Goal: Information Seeking & Learning: Learn about a topic

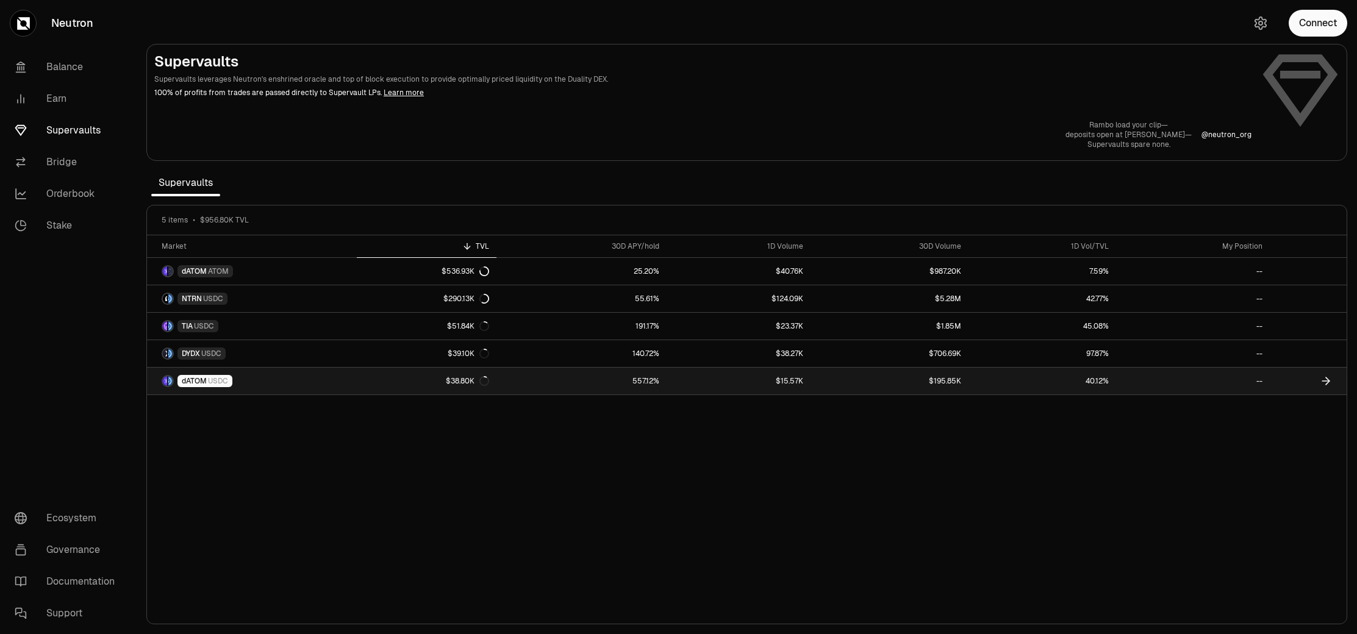
click at [596, 380] on link "557.12%" at bounding box center [581, 381] width 170 height 27
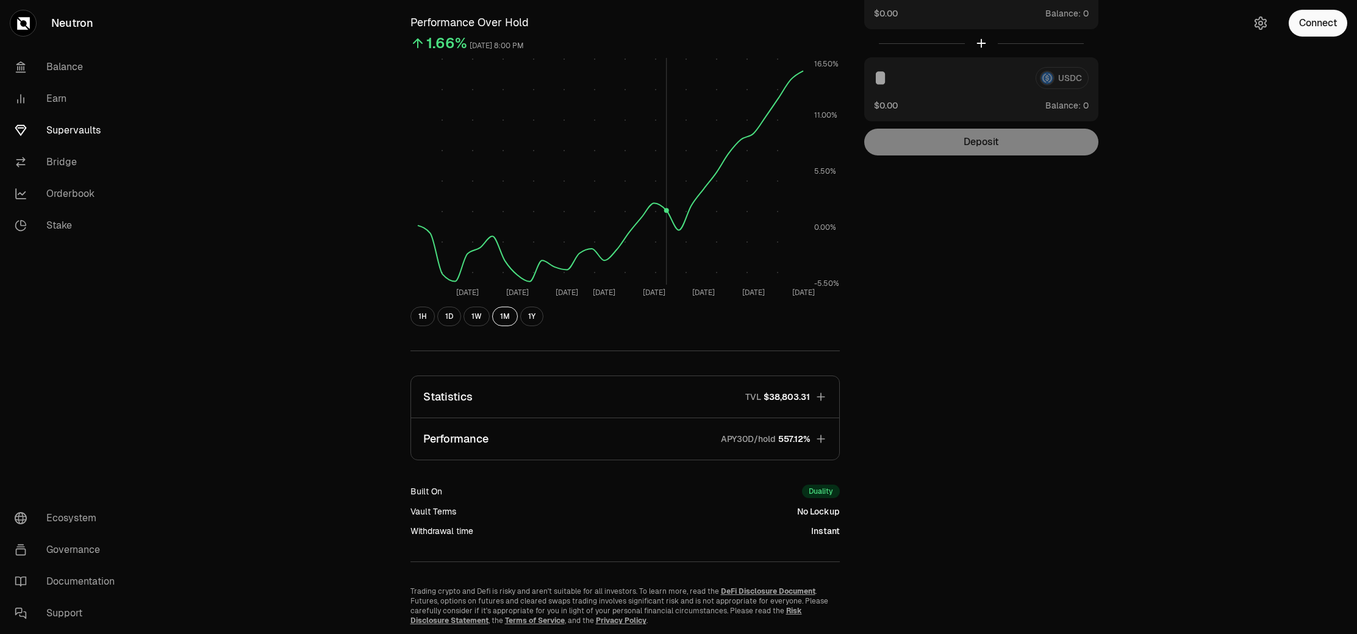
scroll to position [126, 0]
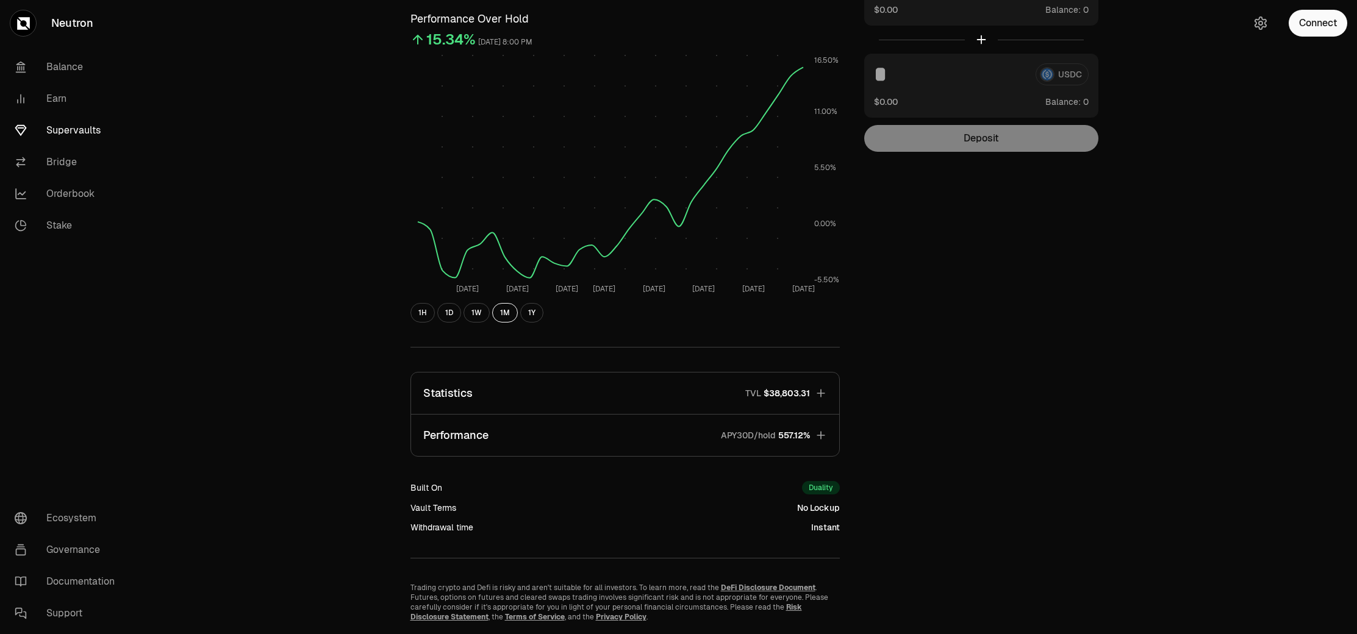
click at [712, 430] on span "APY30D/hold 557.12%" at bounding box center [760, 435] width 99 height 12
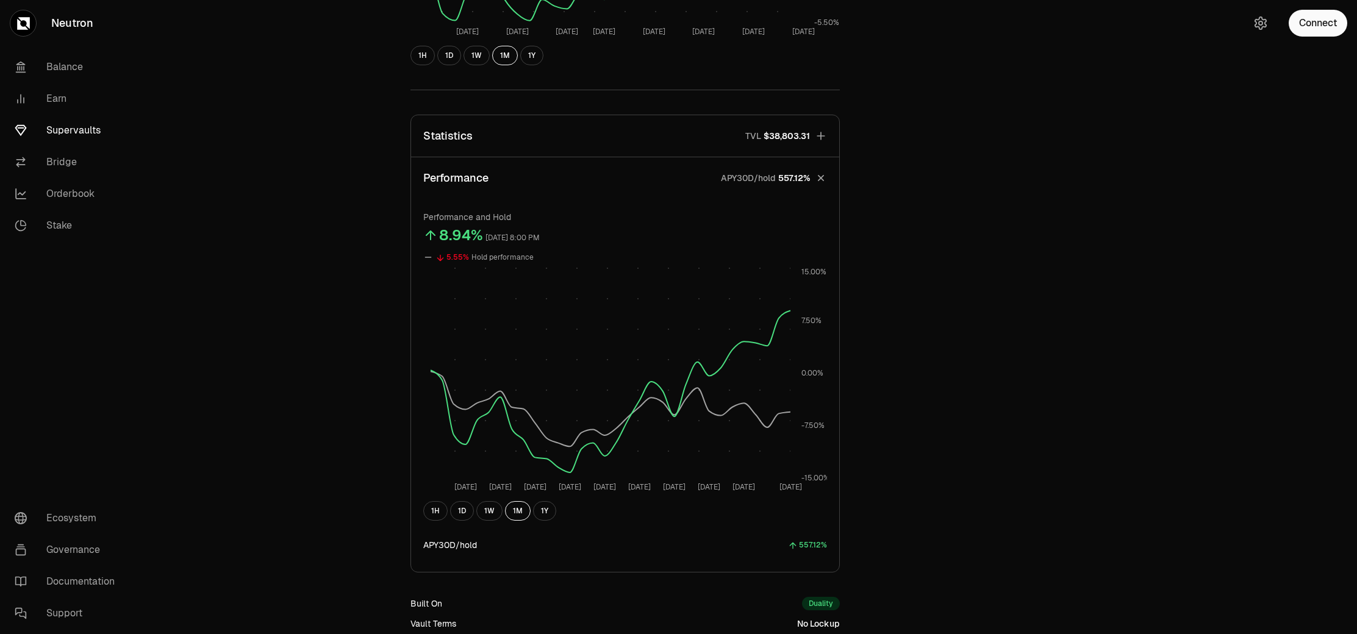
scroll to position [0, 0]
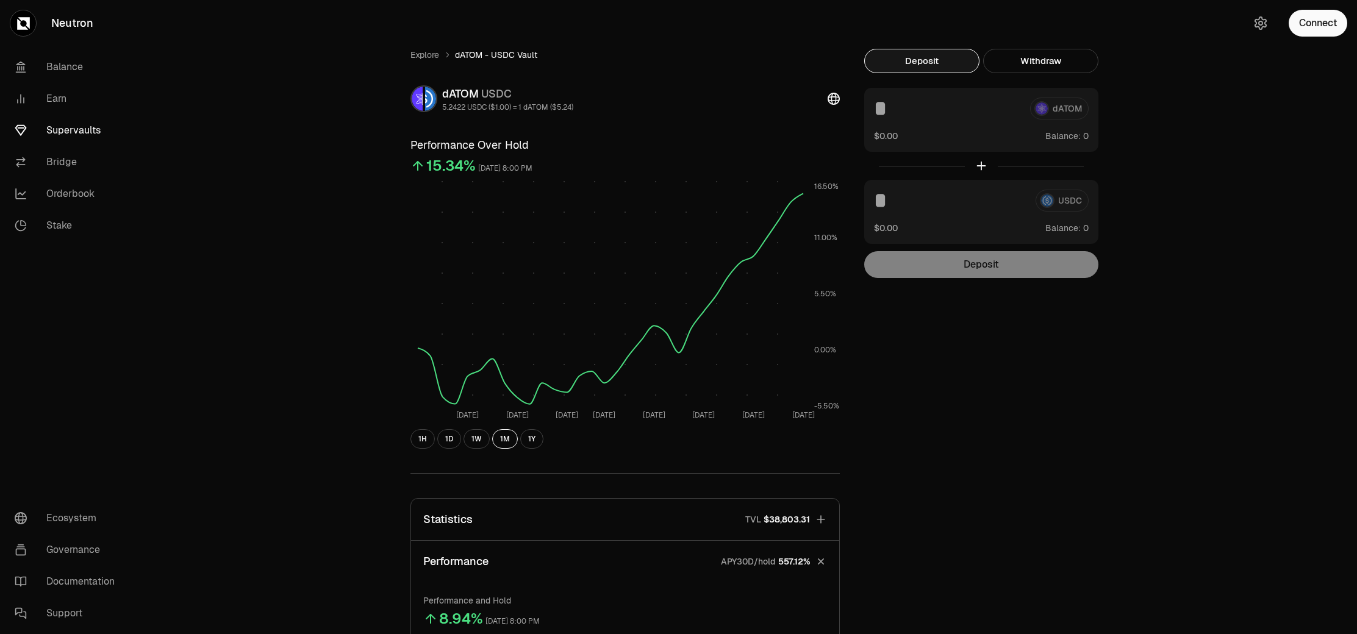
click at [734, 530] on button "Statistics TVL $38,803.31" at bounding box center [625, 519] width 428 height 41
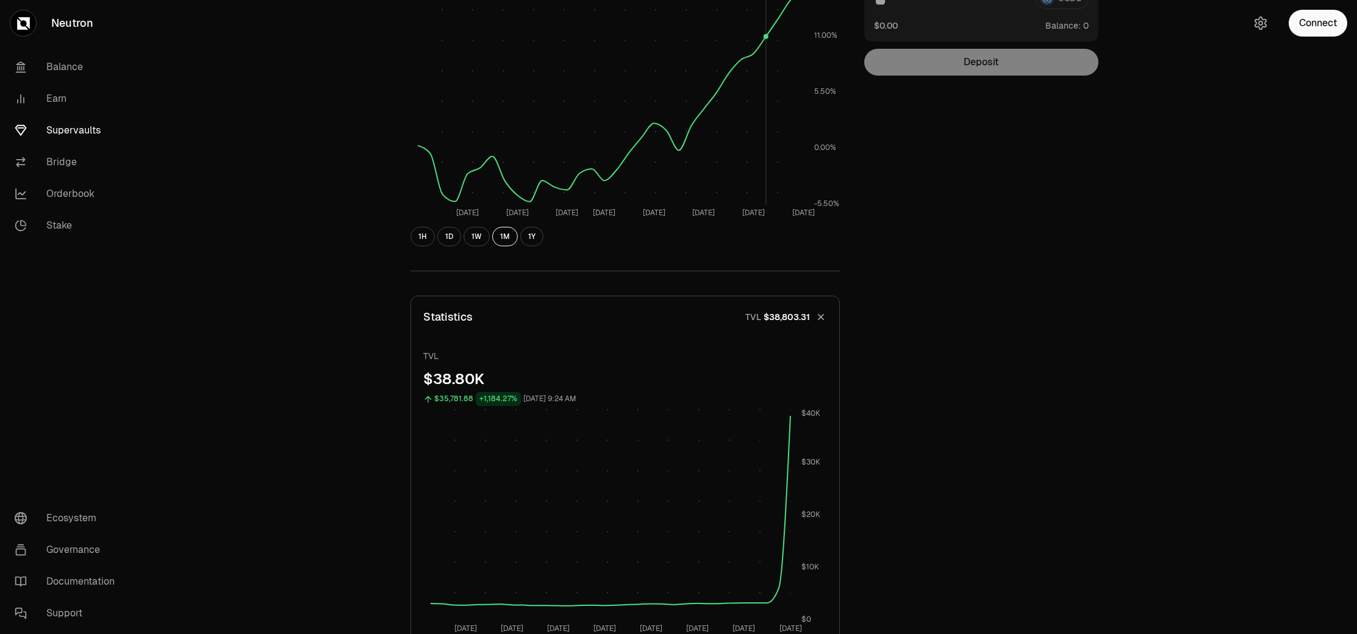
scroll to position [317, 0]
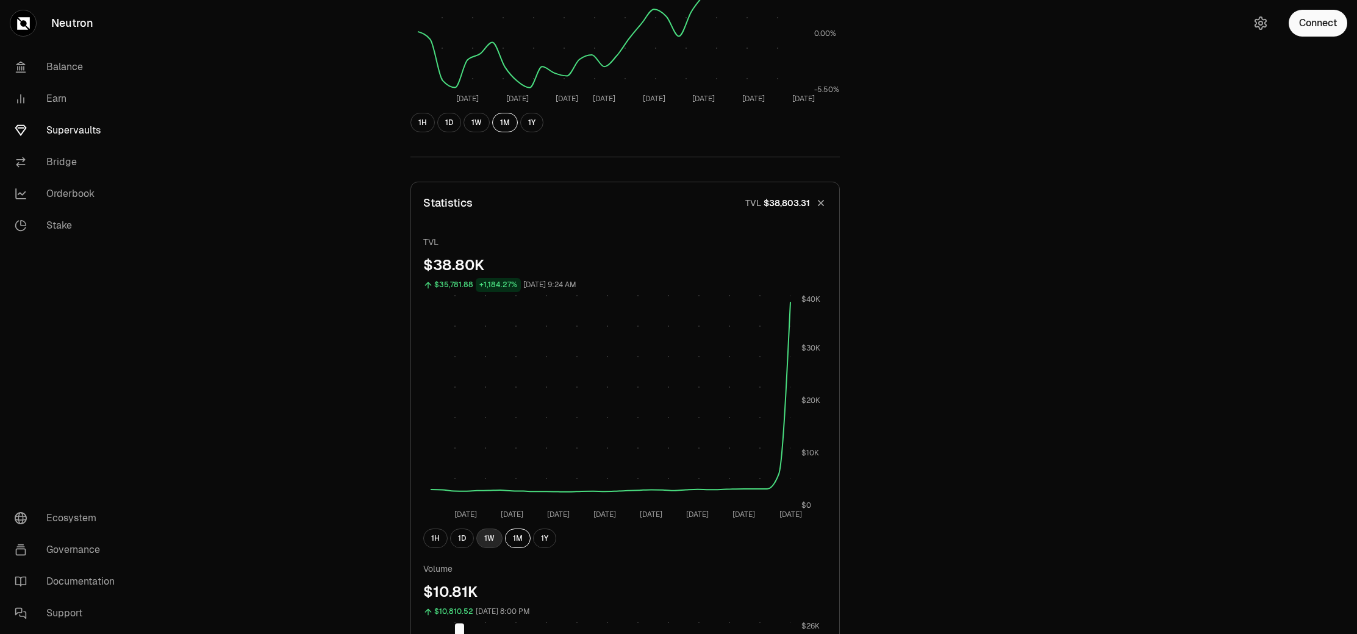
click at [488, 540] on button "1W" at bounding box center [489, 539] width 26 height 20
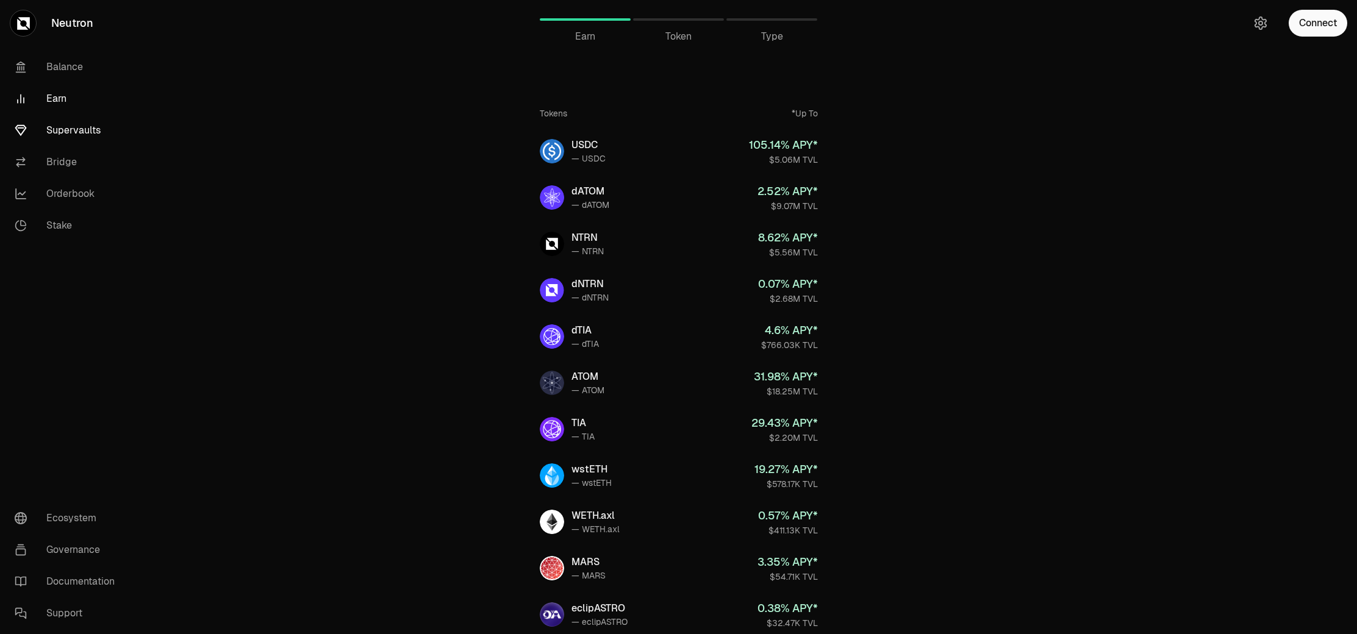
click at [85, 134] on link "Supervaults" at bounding box center [68, 131] width 127 height 32
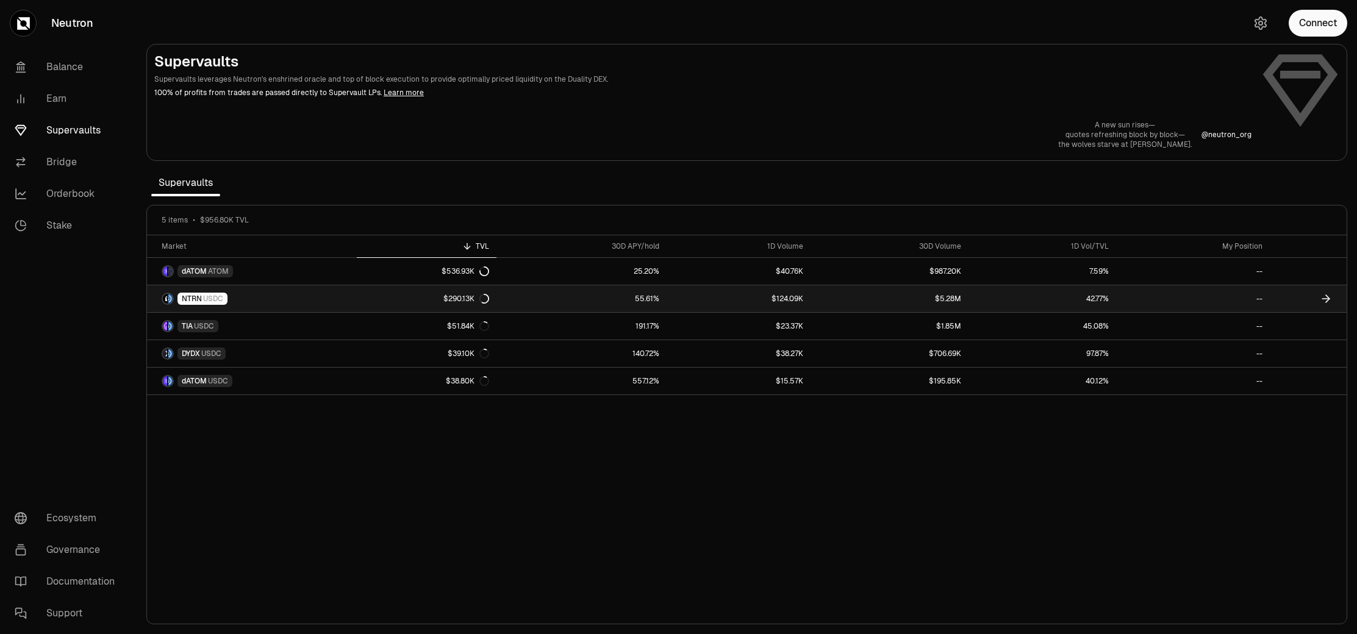
click at [284, 299] on link "NTRN USDC" at bounding box center [252, 298] width 210 height 27
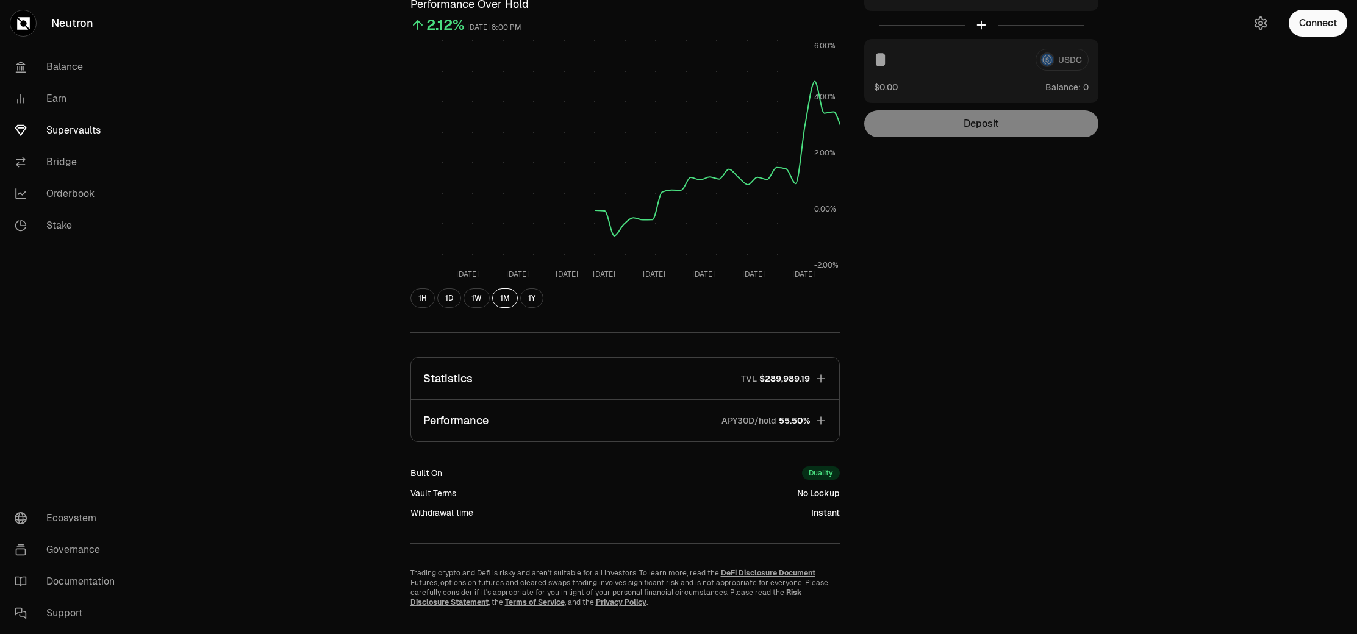
scroll to position [163, 0]
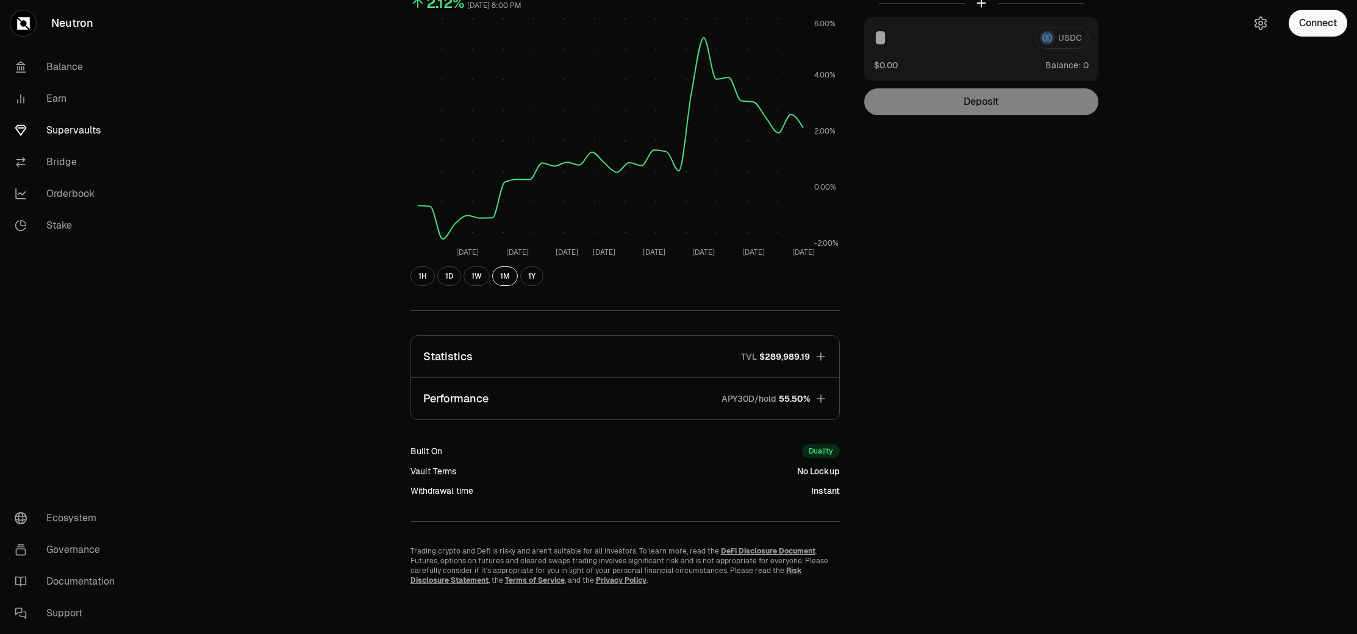
click at [526, 388] on button "Performance APY30D/hold 55.50%" at bounding box center [625, 398] width 428 height 41
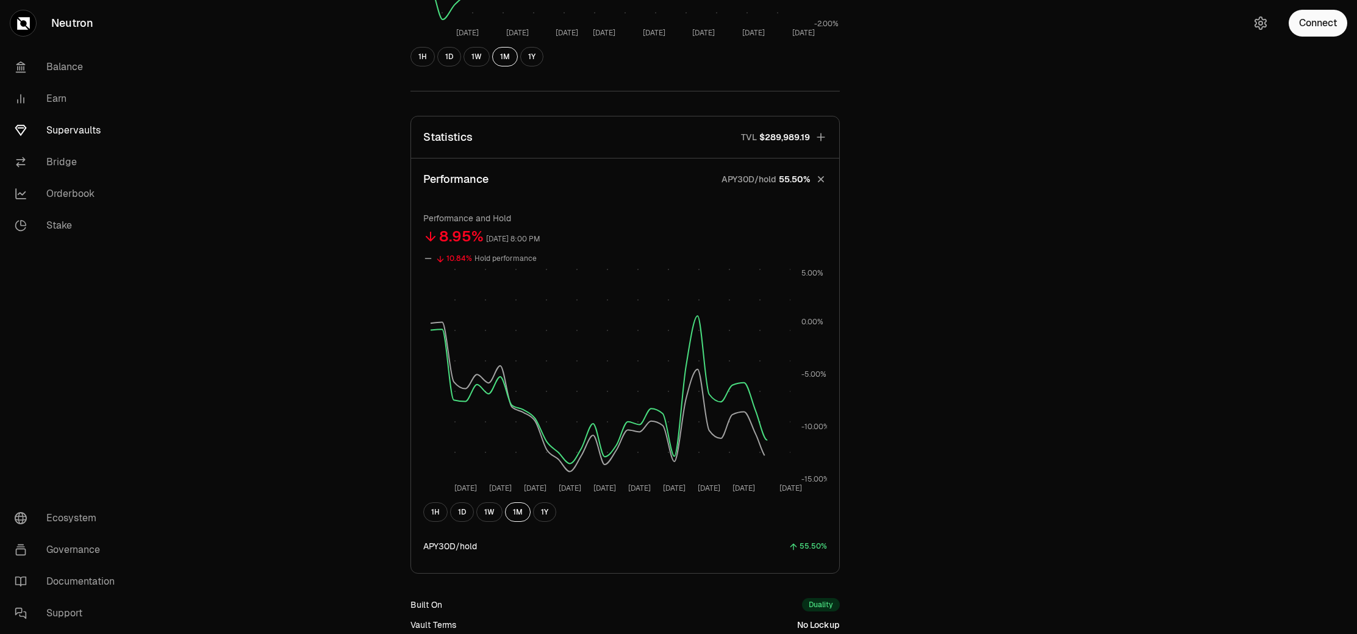
scroll to position [377, 0]
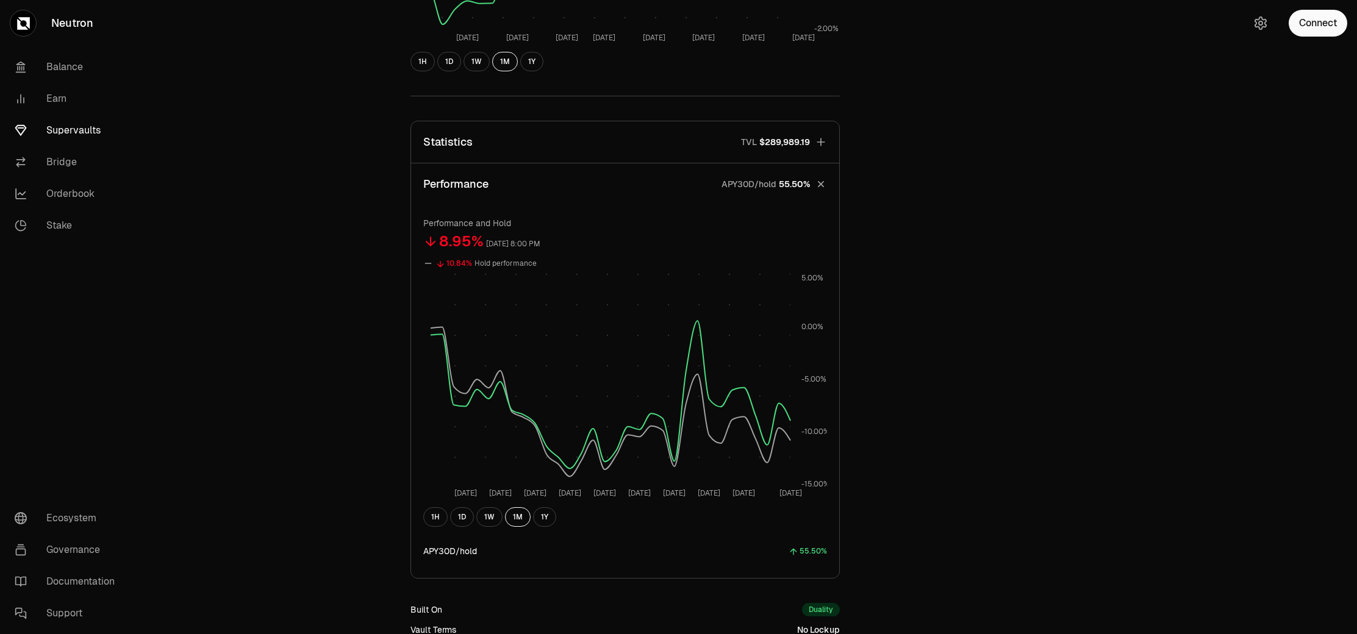
click at [536, 143] on button "Statistics TVL $289,989.19" at bounding box center [625, 141] width 428 height 41
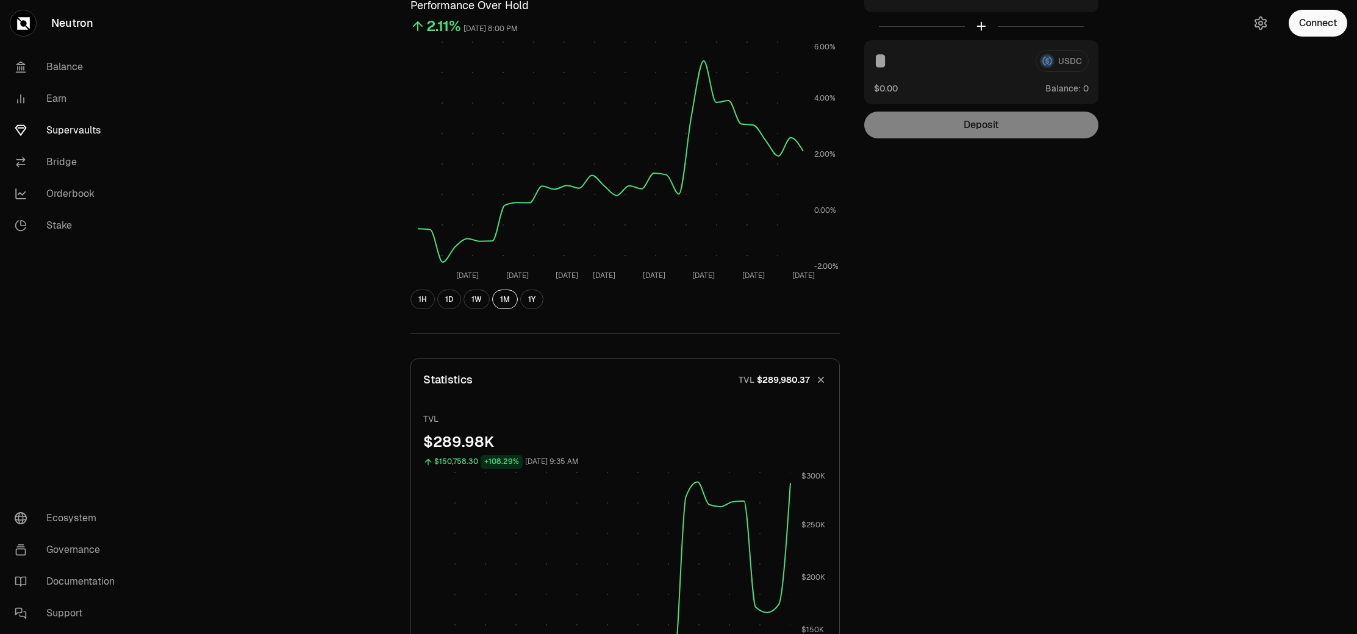
scroll to position [318, 0]
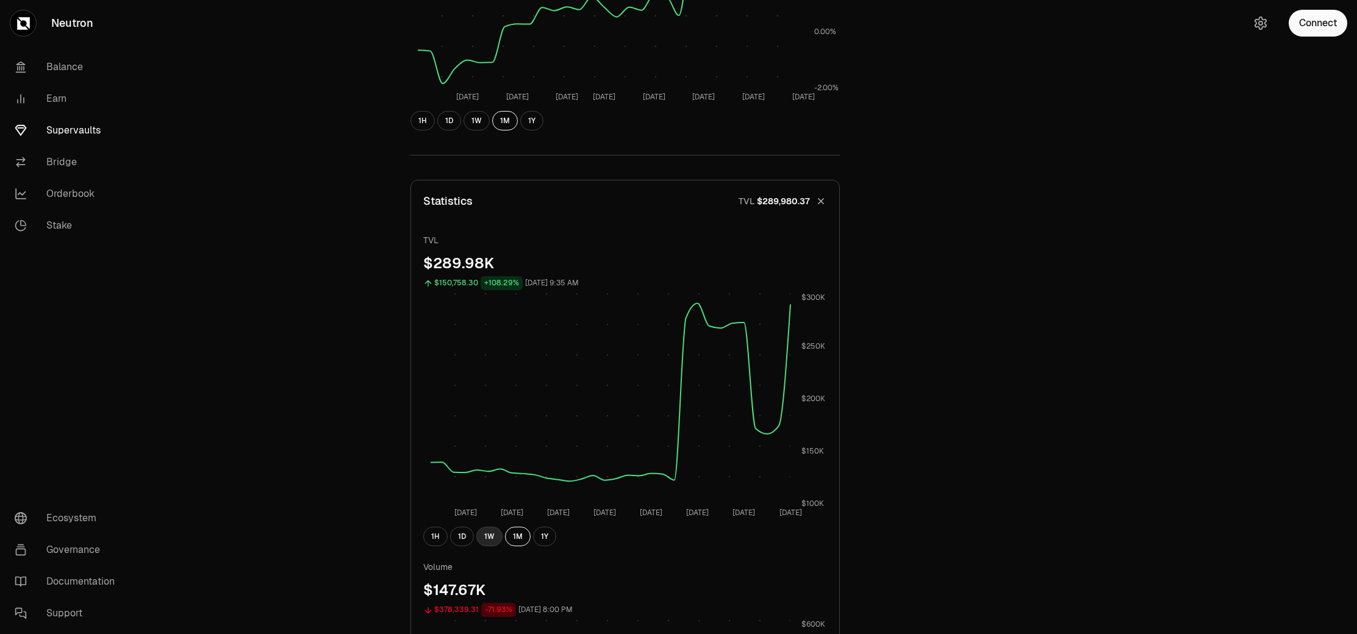
click at [490, 540] on button "1W" at bounding box center [489, 537] width 26 height 20
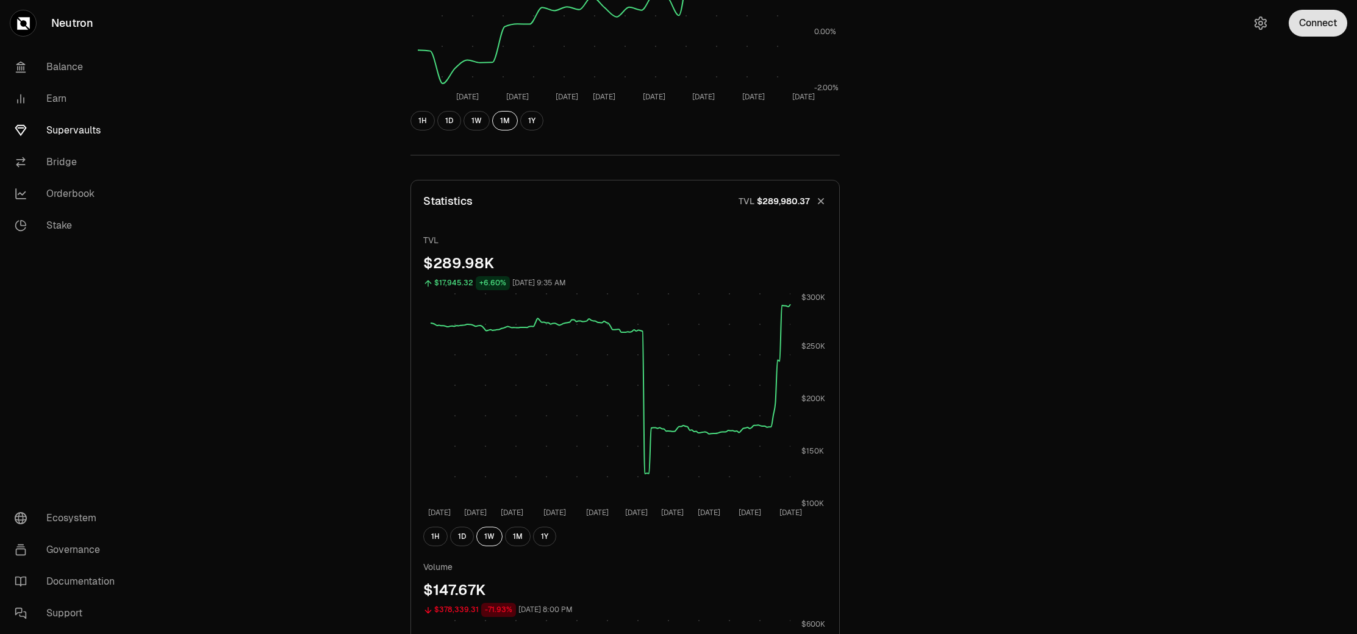
click at [1325, 24] on button "Connect" at bounding box center [1318, 23] width 59 height 27
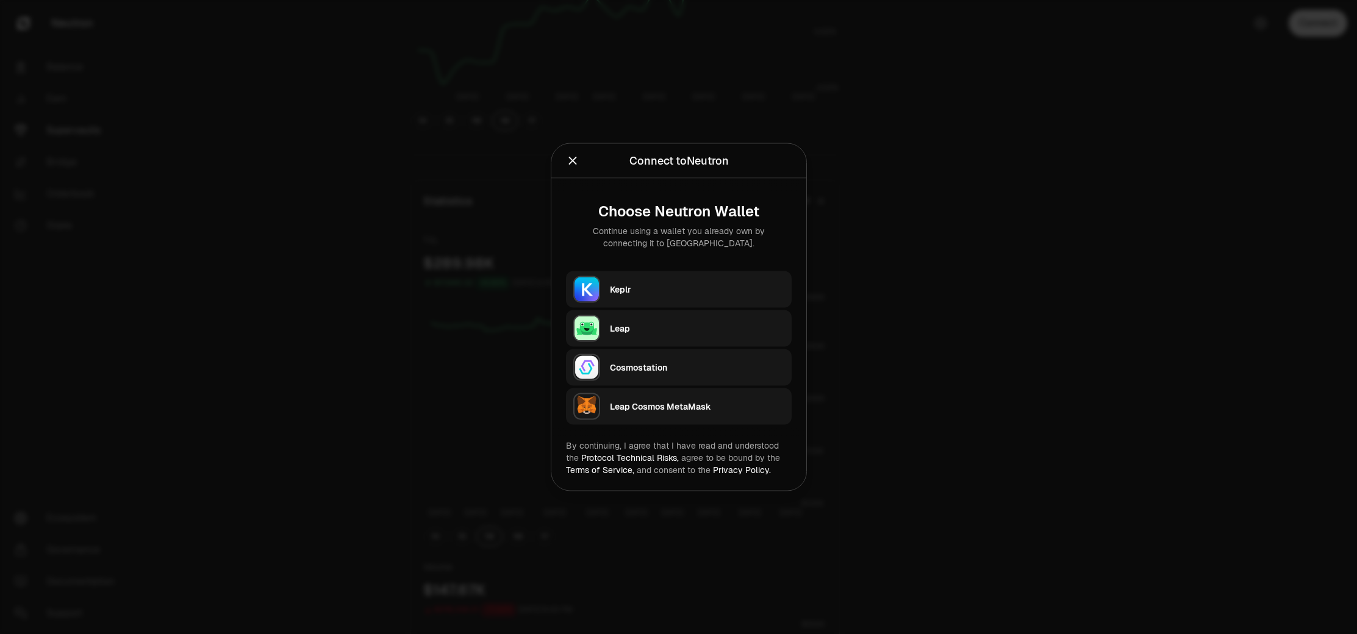
click at [641, 285] on div "Keplr" at bounding box center [697, 290] width 174 height 12
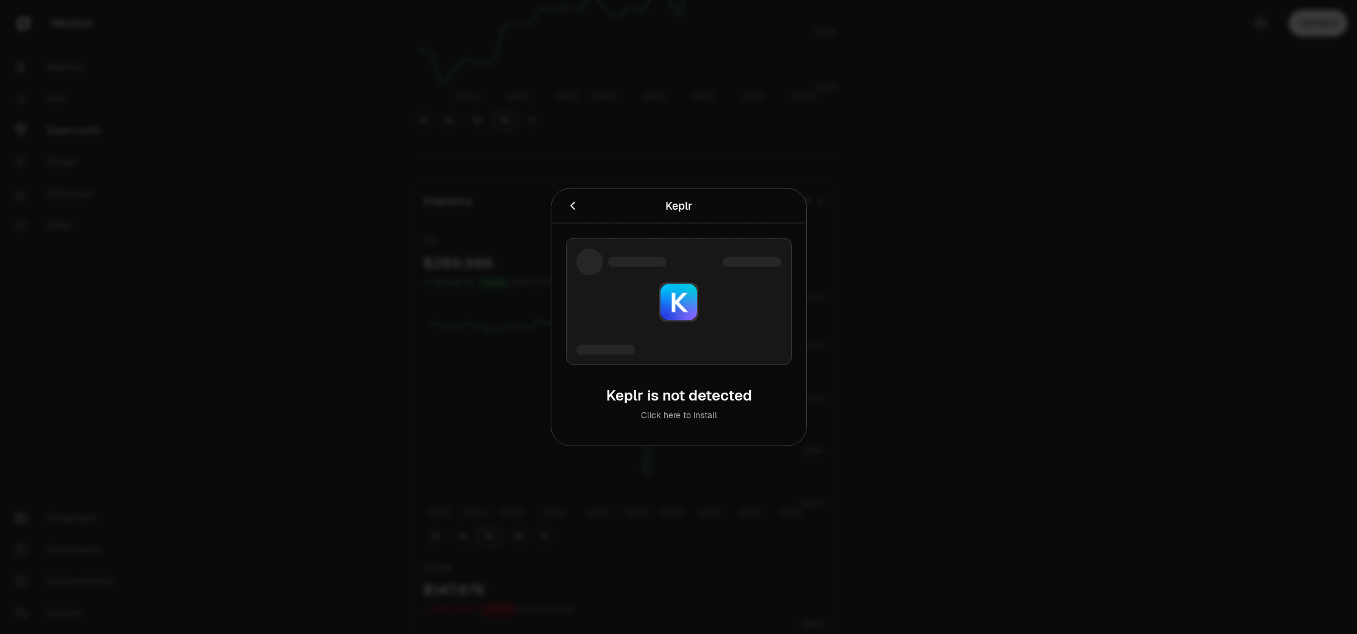
click at [1101, 271] on div at bounding box center [678, 317] width 1357 height 634
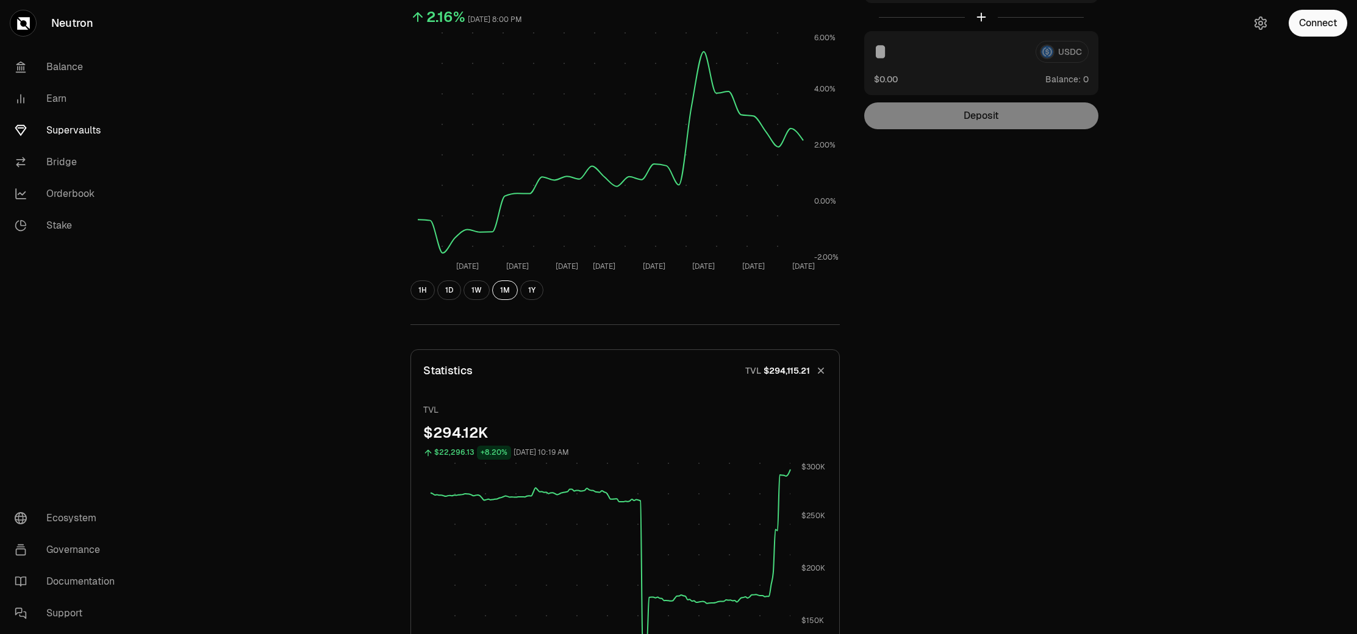
scroll to position [0, 0]
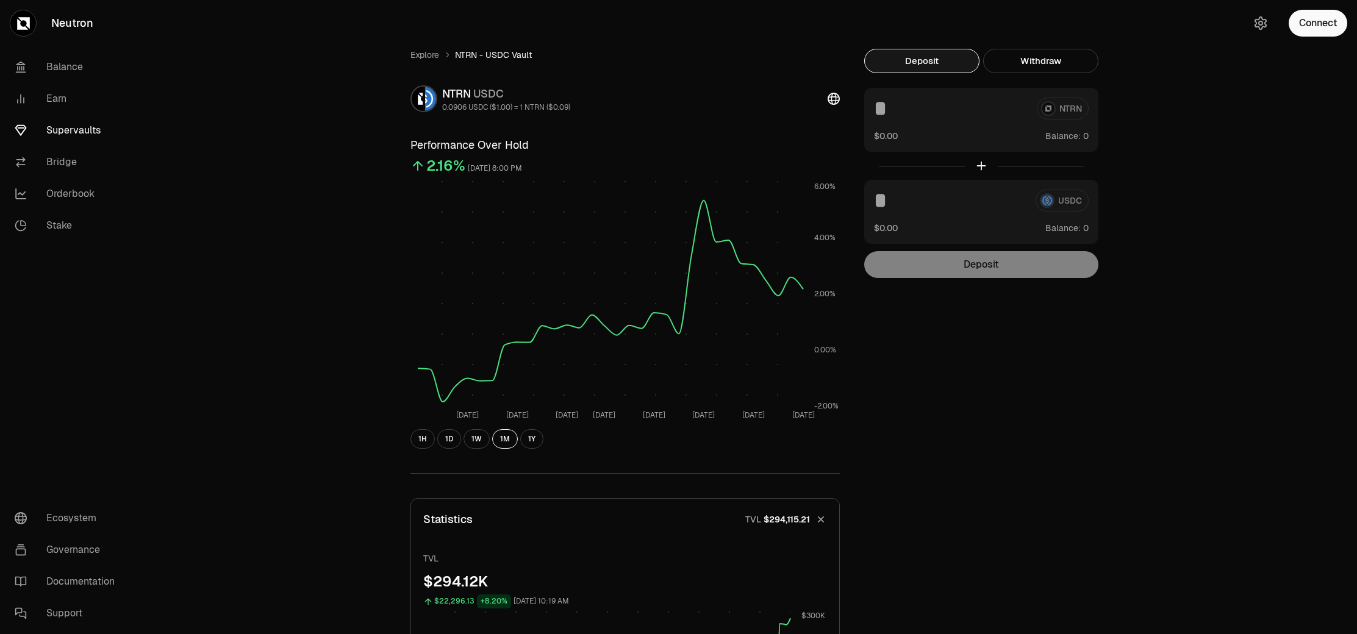
click at [478, 60] on span "NTRN - USDC Vault" at bounding box center [493, 55] width 77 height 12
click at [413, 52] on link "Explore" at bounding box center [424, 55] width 29 height 12
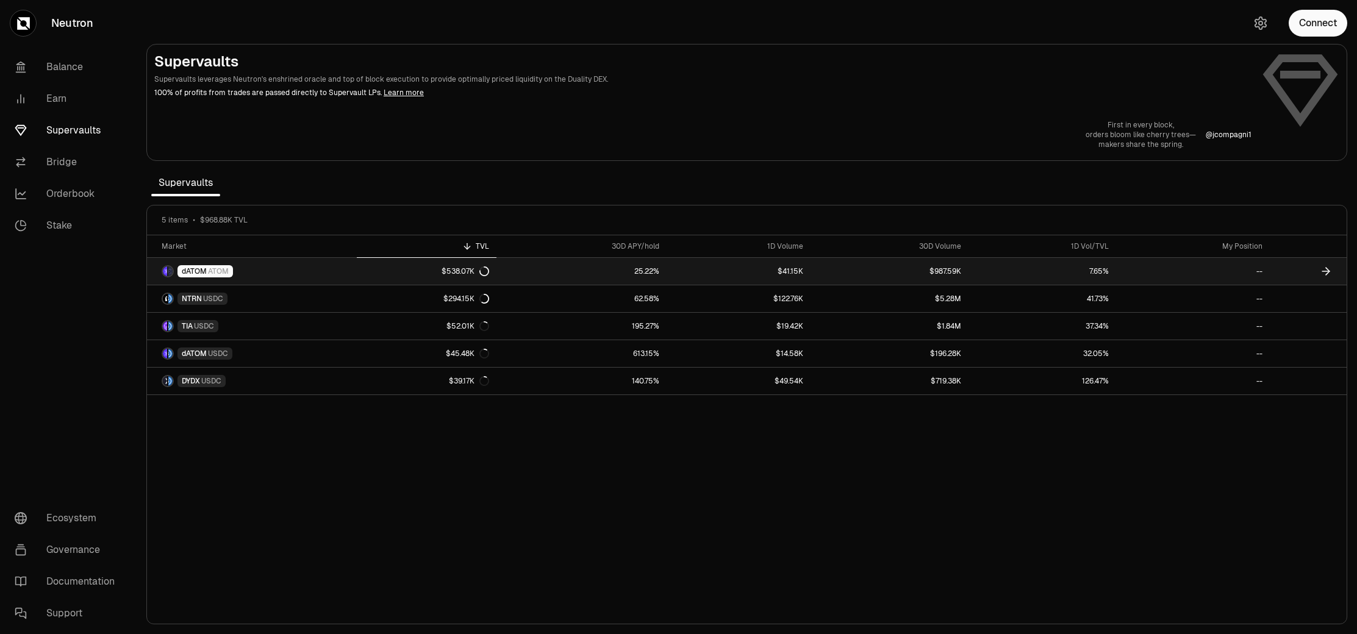
click at [186, 276] on span "dATOM" at bounding box center [194, 271] width 25 height 10
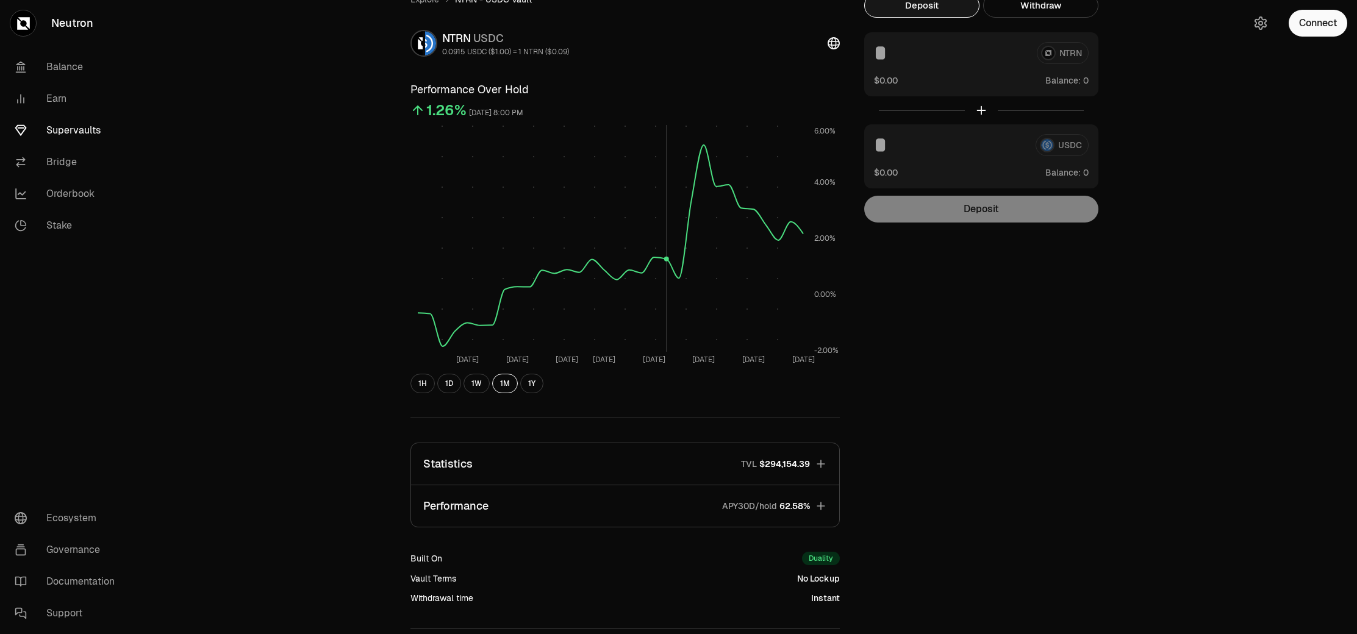
scroll to position [77, 0]
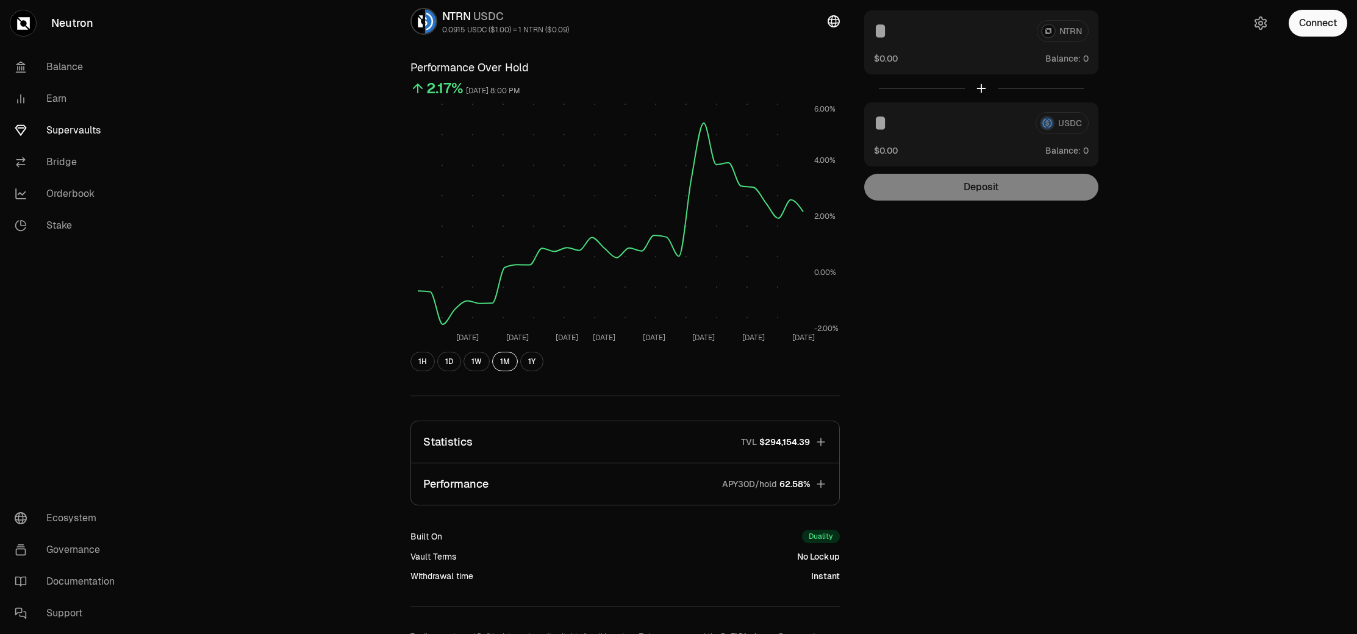
click at [681, 443] on button "Statistics TVL $294,154.39" at bounding box center [625, 441] width 428 height 41
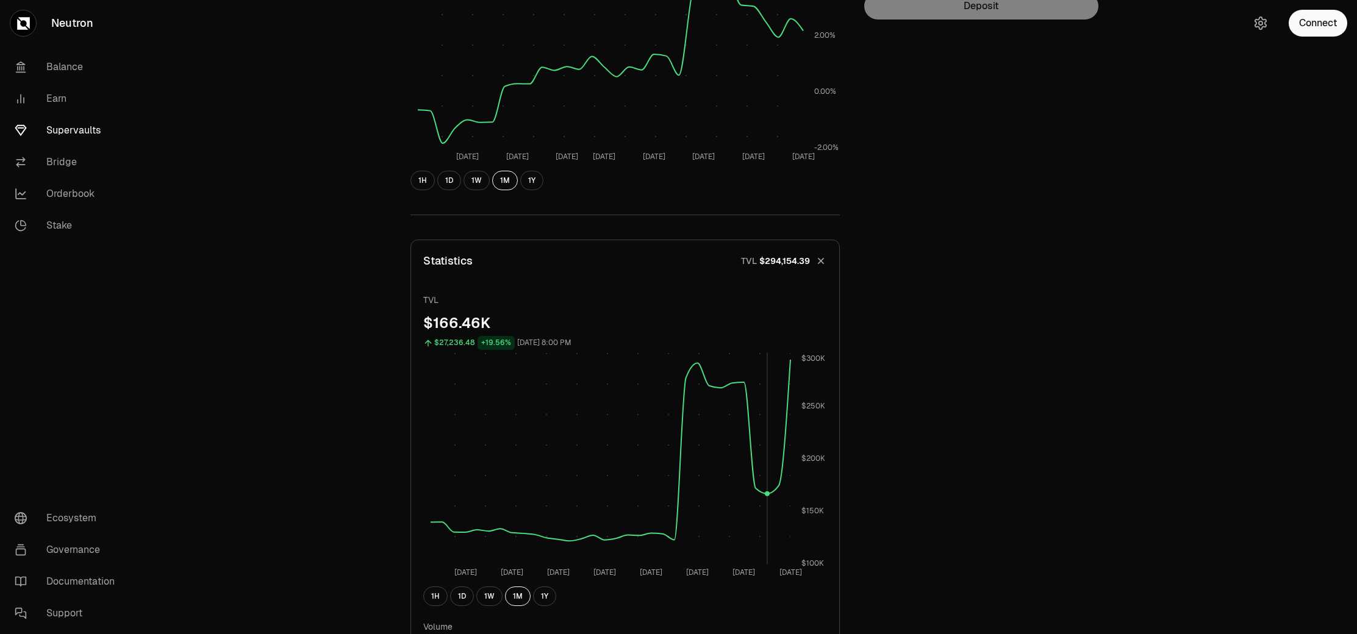
scroll to position [256, 0]
click at [488, 601] on button "1W" at bounding box center [489, 599] width 26 height 20
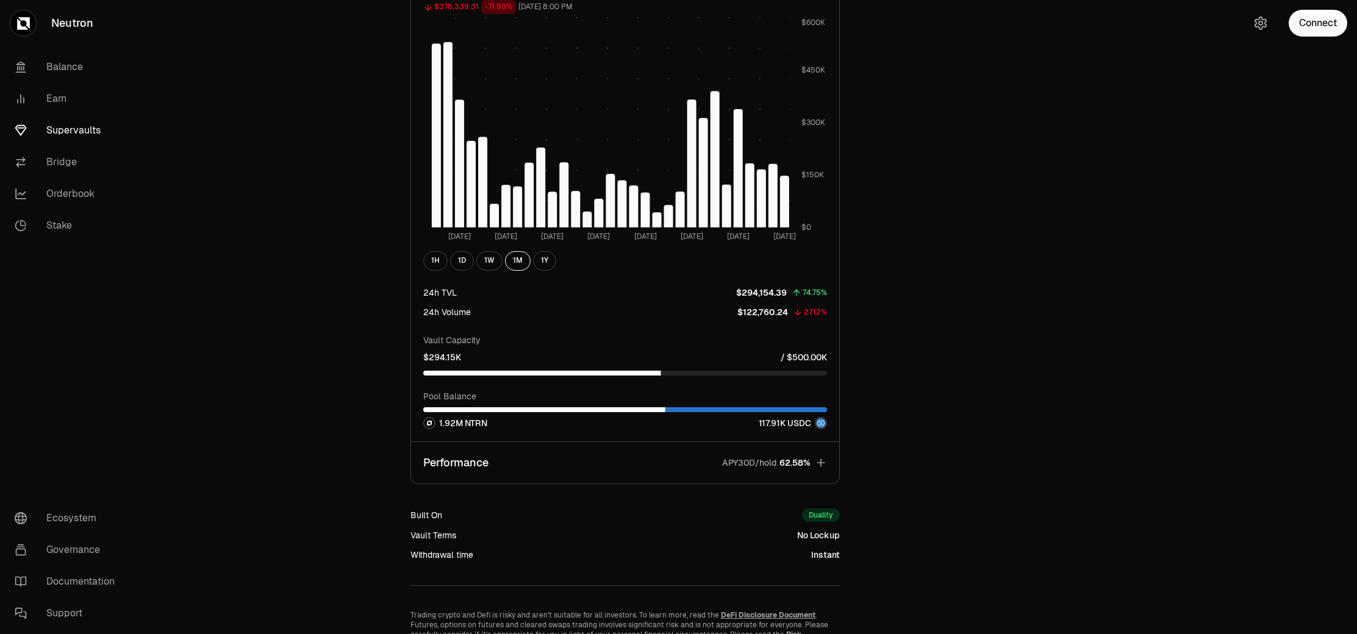
scroll to position [985, 0]
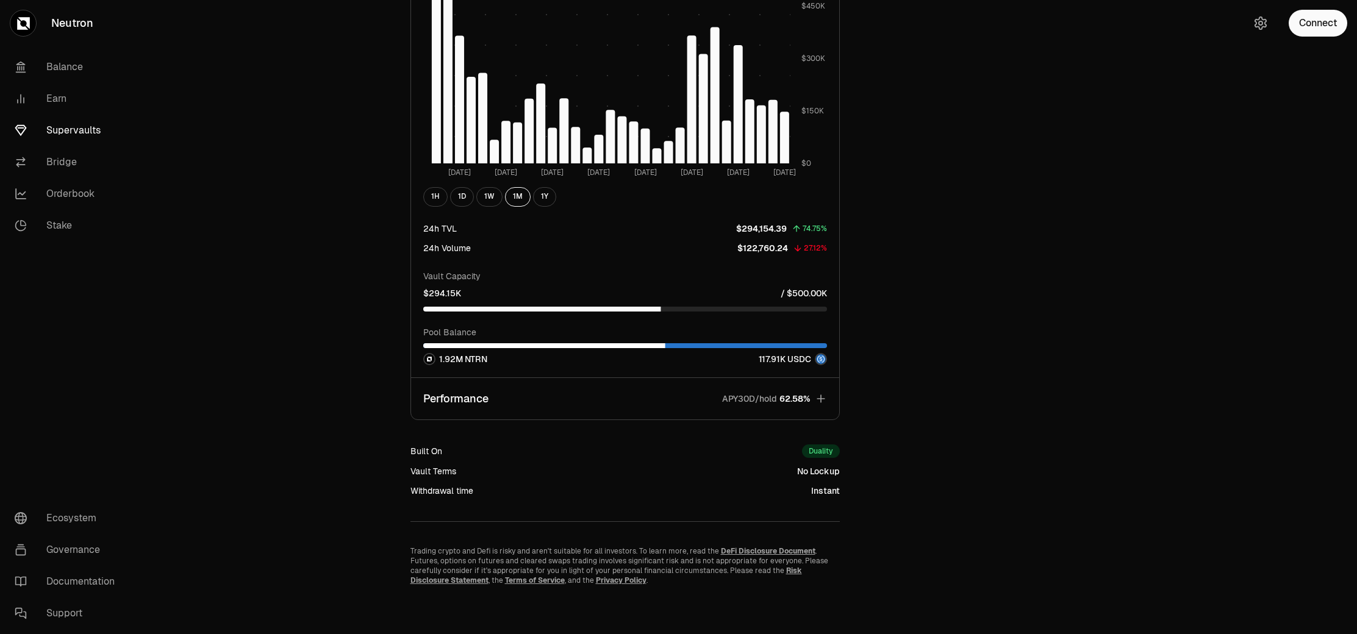
click at [724, 400] on p "APY30D/hold" at bounding box center [749, 399] width 55 height 12
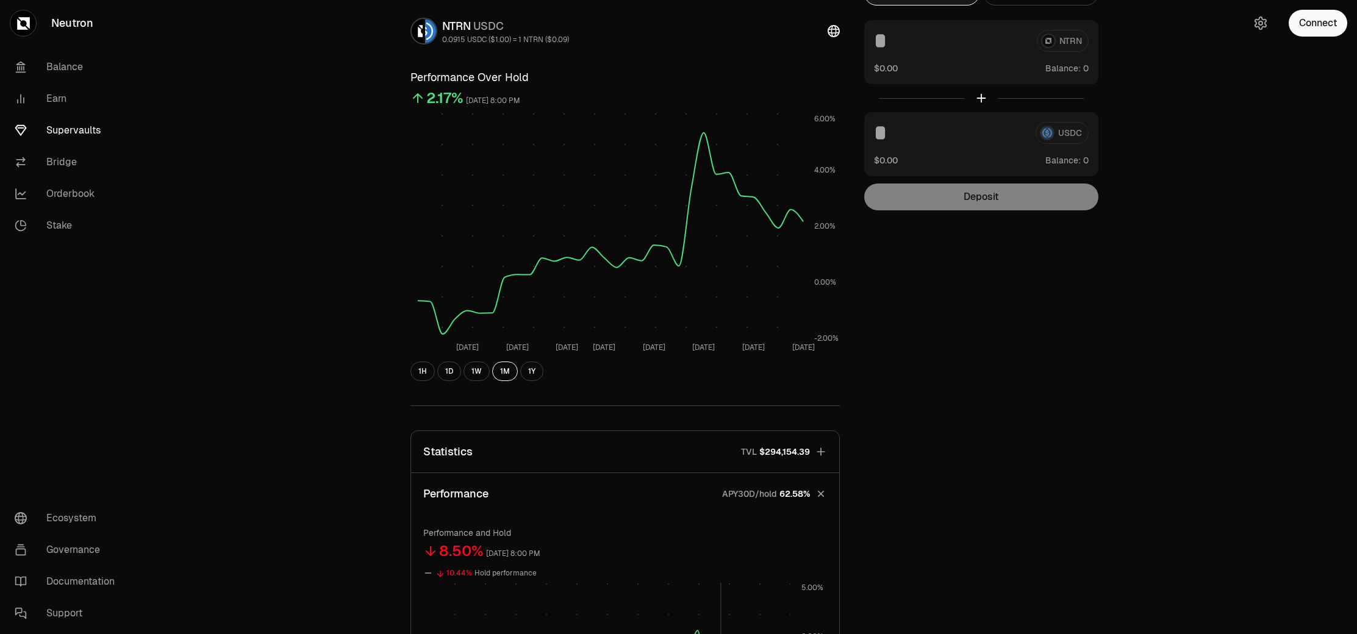
scroll to position [0, 0]
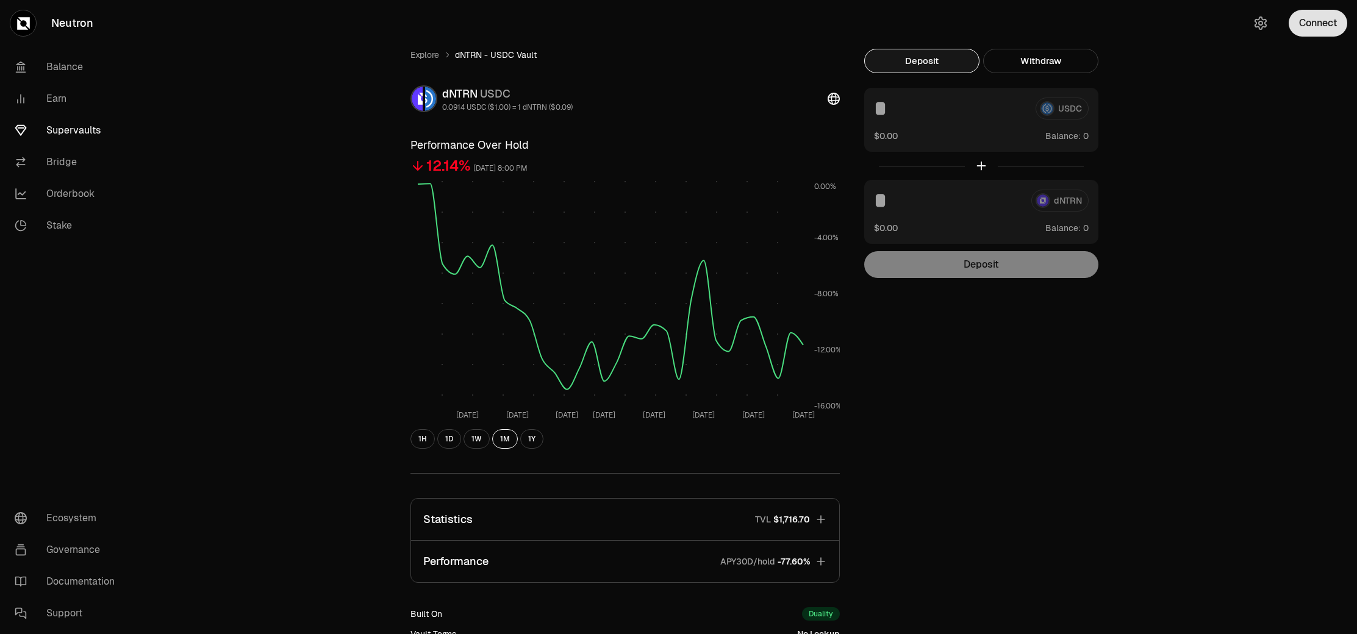
click at [1322, 22] on button "Connect" at bounding box center [1318, 23] width 59 height 27
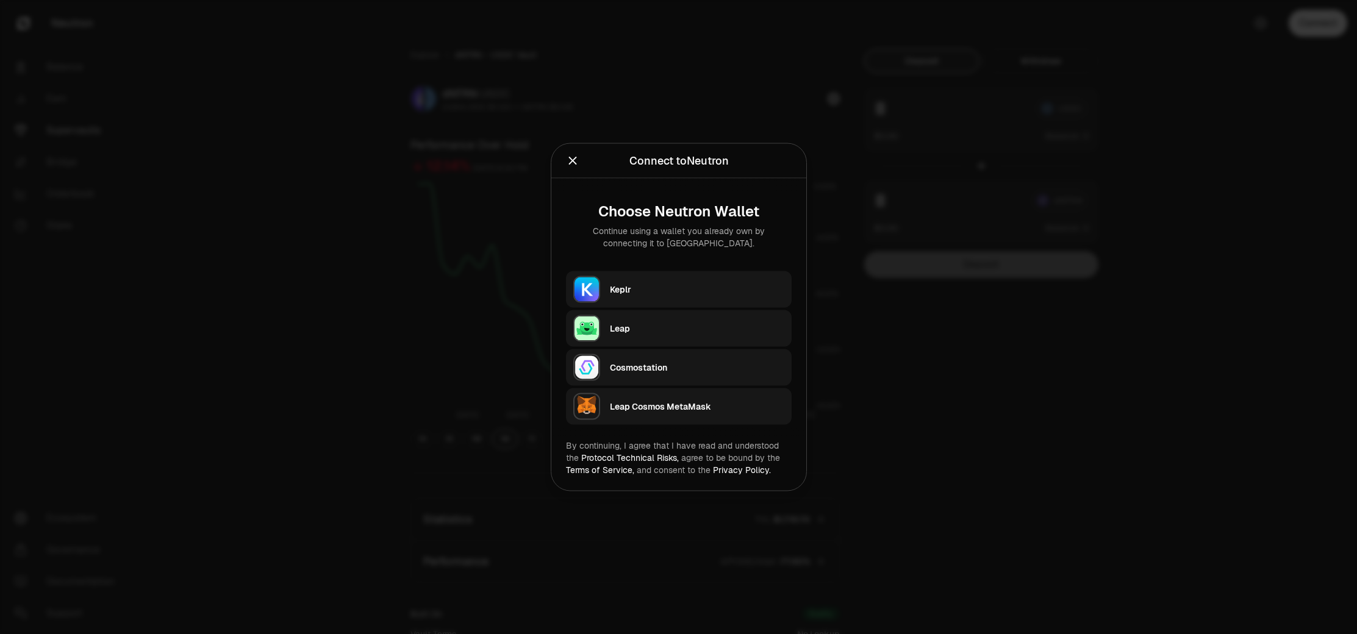
click at [665, 281] on div "Keplr" at bounding box center [697, 290] width 174 height 18
